Goal: Book appointment/travel/reservation

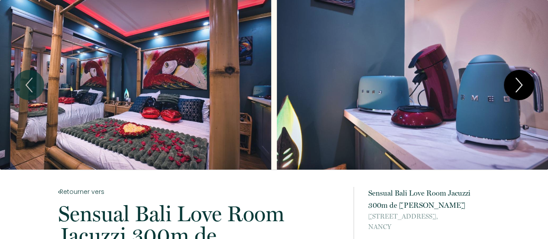
click at [529, 88] on button "Next" at bounding box center [519, 85] width 30 height 30
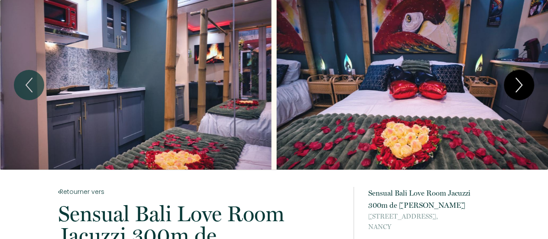
click at [529, 88] on button "Next" at bounding box center [519, 85] width 30 height 30
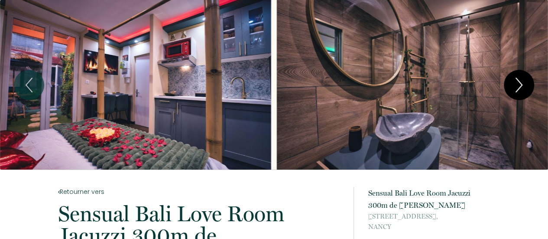
click at [529, 88] on button "Next" at bounding box center [519, 85] width 30 height 30
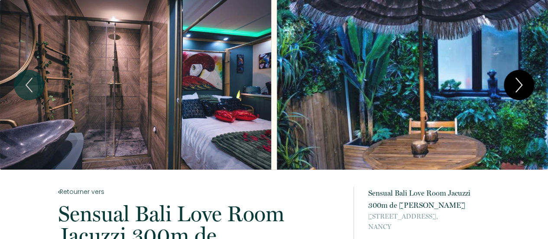
click at [529, 88] on button "Next" at bounding box center [519, 85] width 30 height 30
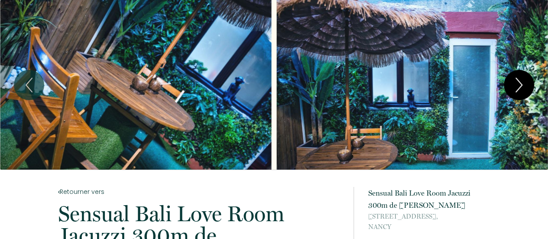
click at [529, 88] on button "Next" at bounding box center [519, 85] width 30 height 30
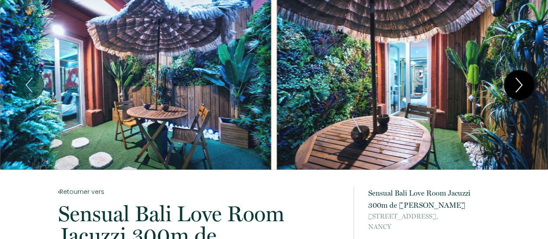
click at [529, 88] on button "Next" at bounding box center [519, 85] width 30 height 30
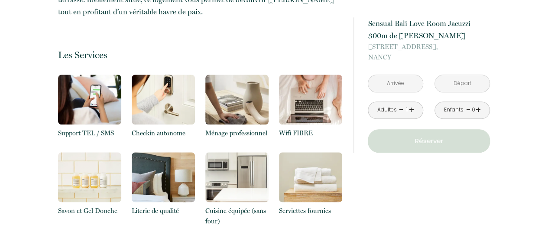
scroll to position [415, 0]
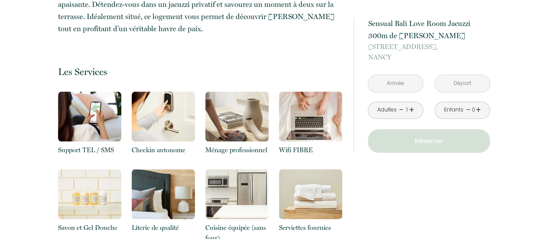
click at [411, 110] on link "+" at bounding box center [411, 109] width 5 height 13
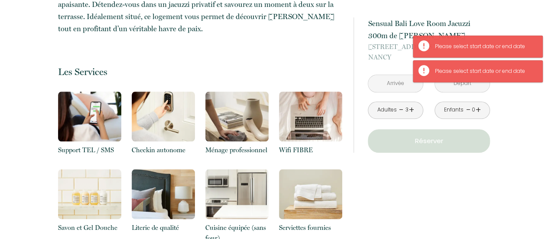
click at [401, 110] on link "-" at bounding box center [401, 109] width 5 height 13
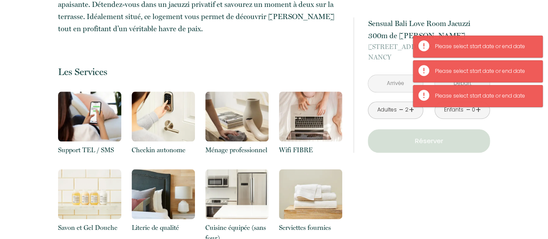
click at [394, 80] on input "text" at bounding box center [395, 83] width 55 height 17
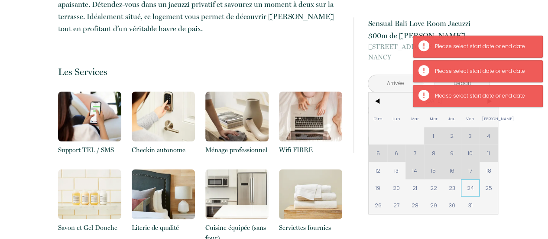
click at [470, 188] on span "24" at bounding box center [470, 187] width 19 height 17
type input "[DATE]"
